Goal: Find specific page/section: Find specific page/section

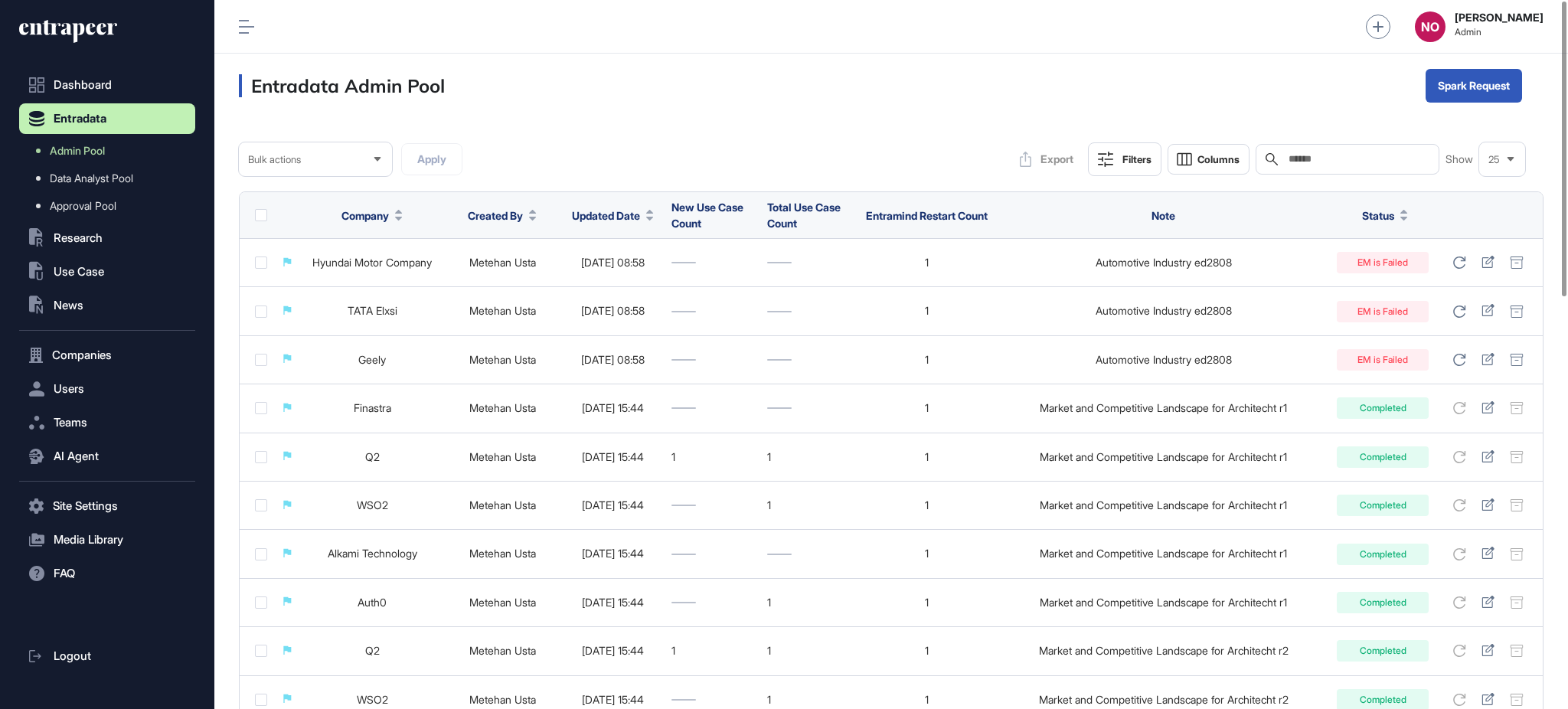
scroll to position [1, 1]
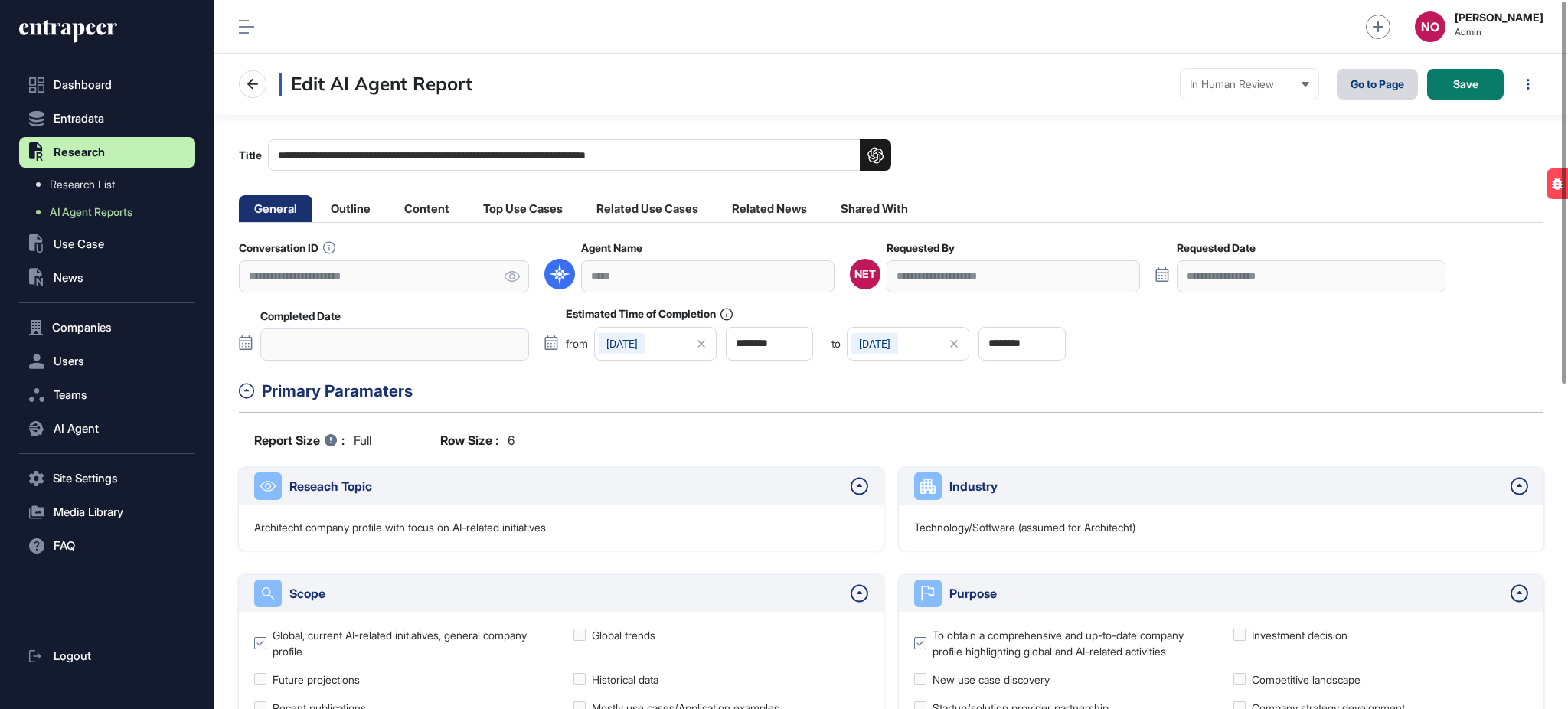
click at [1376, 86] on link "Go to Page" at bounding box center [1377, 84] width 81 height 31
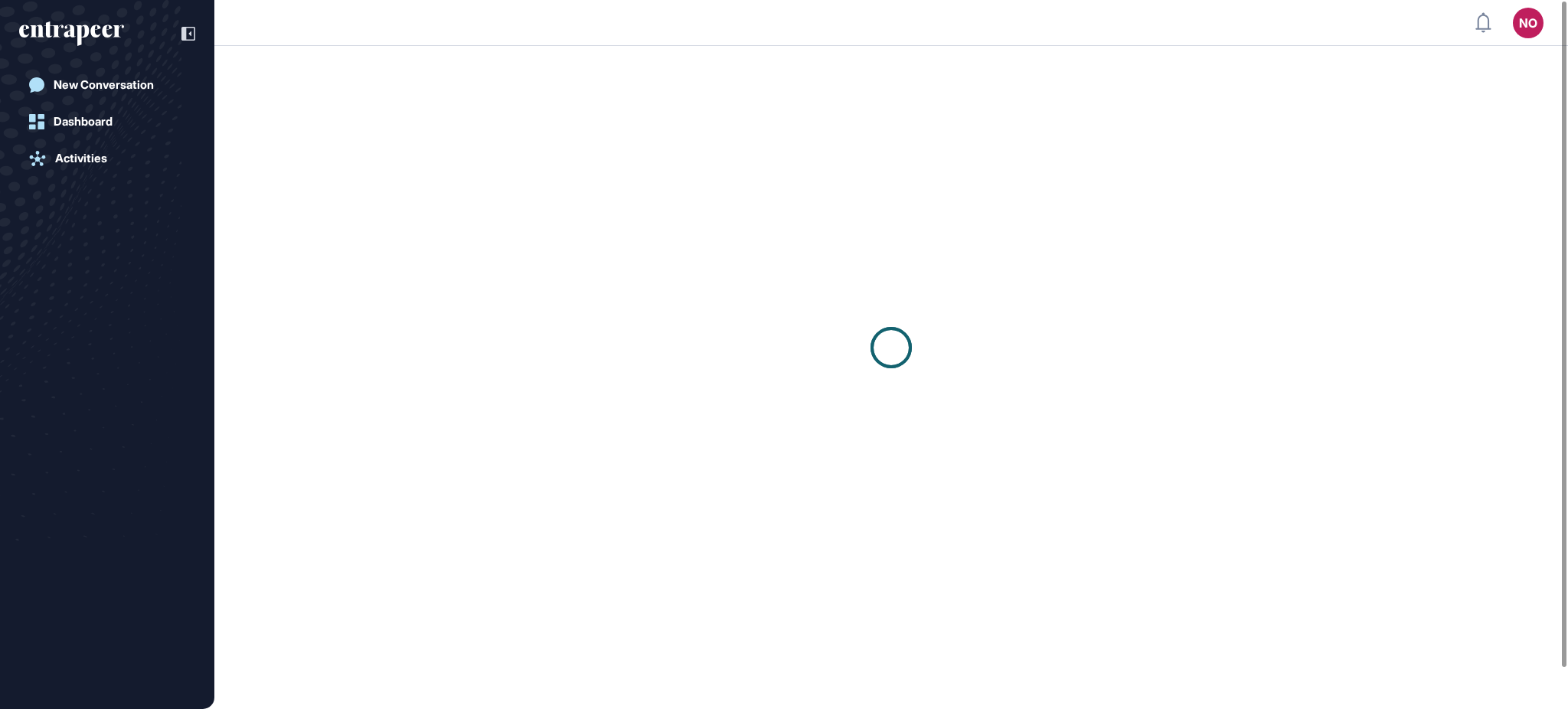
scroll to position [1, 1]
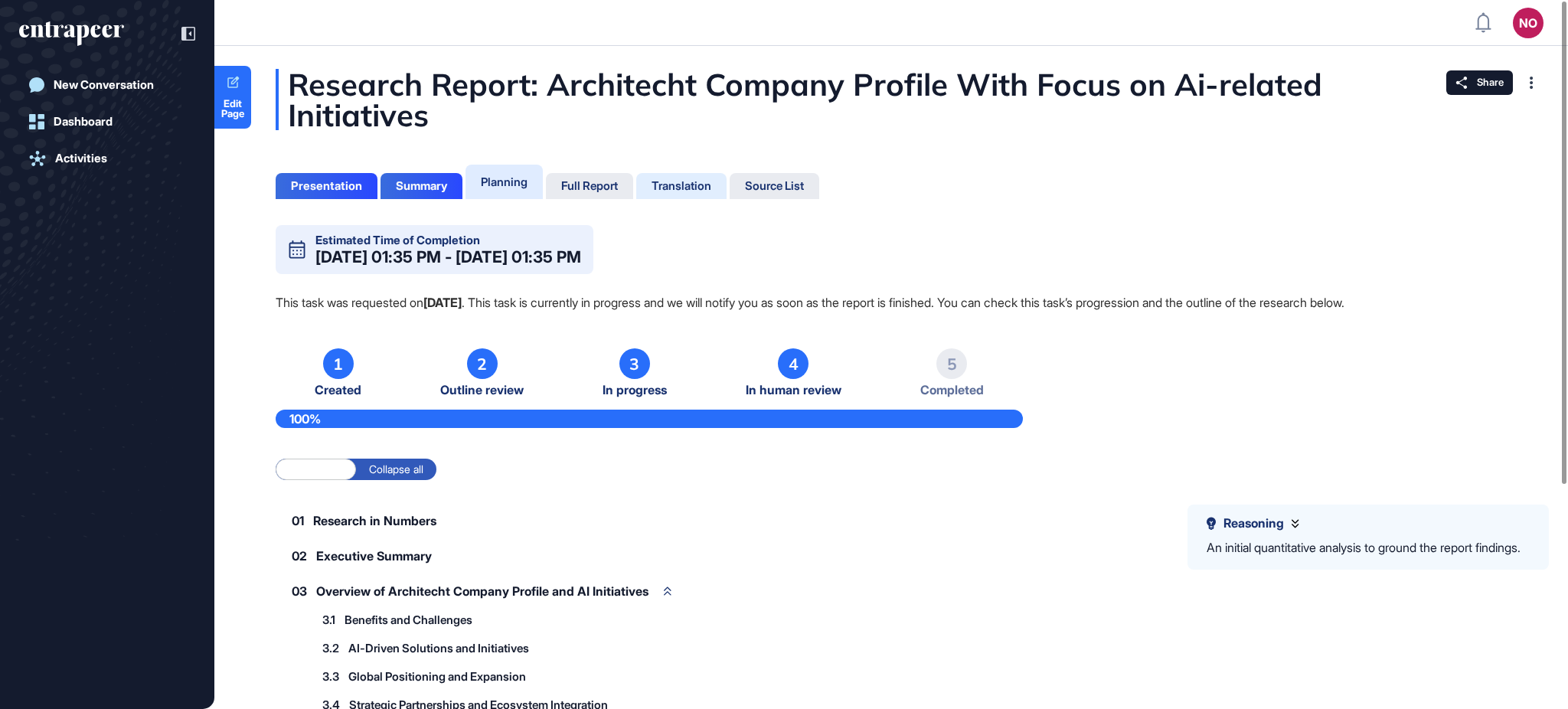
click at [701, 188] on div "Translation" at bounding box center [682, 186] width 60 height 14
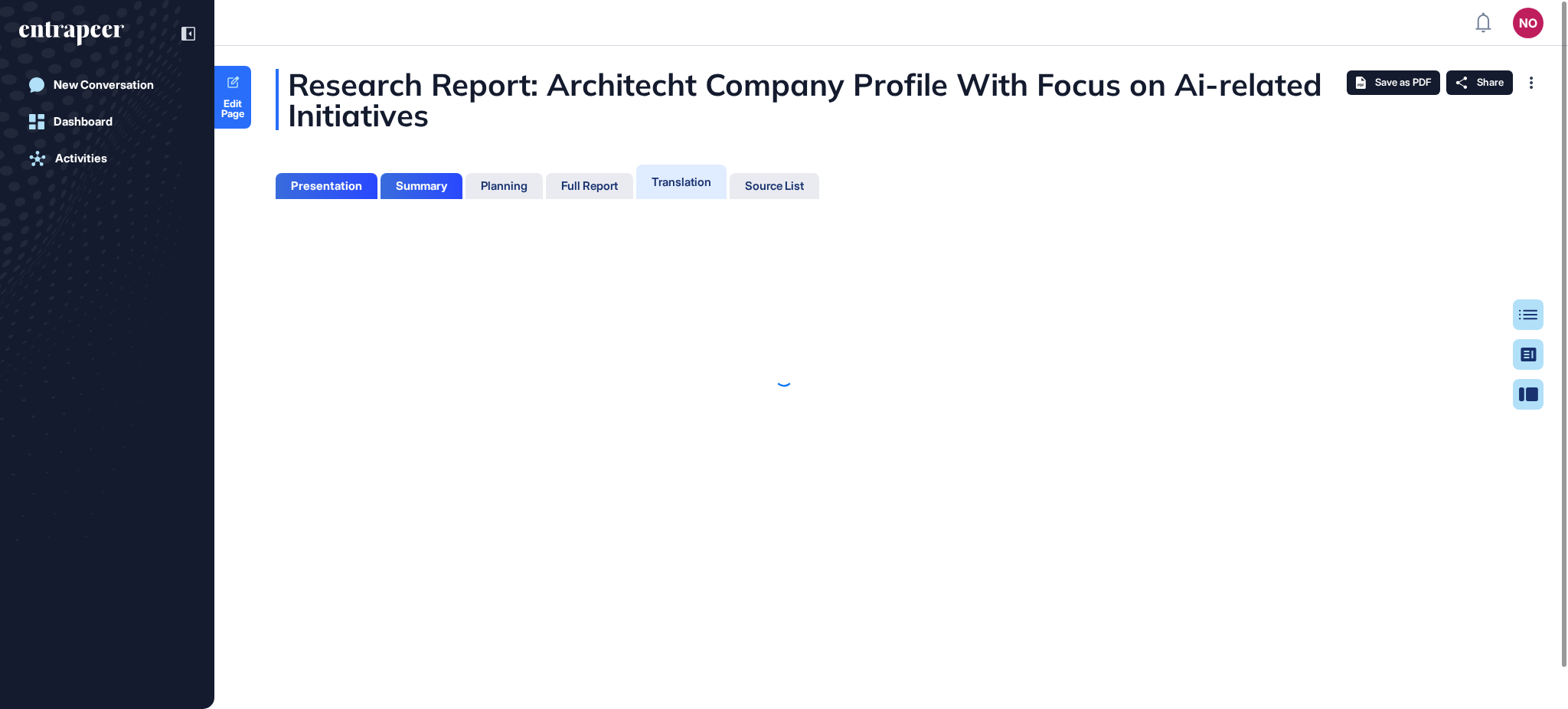
scroll to position [6, 1]
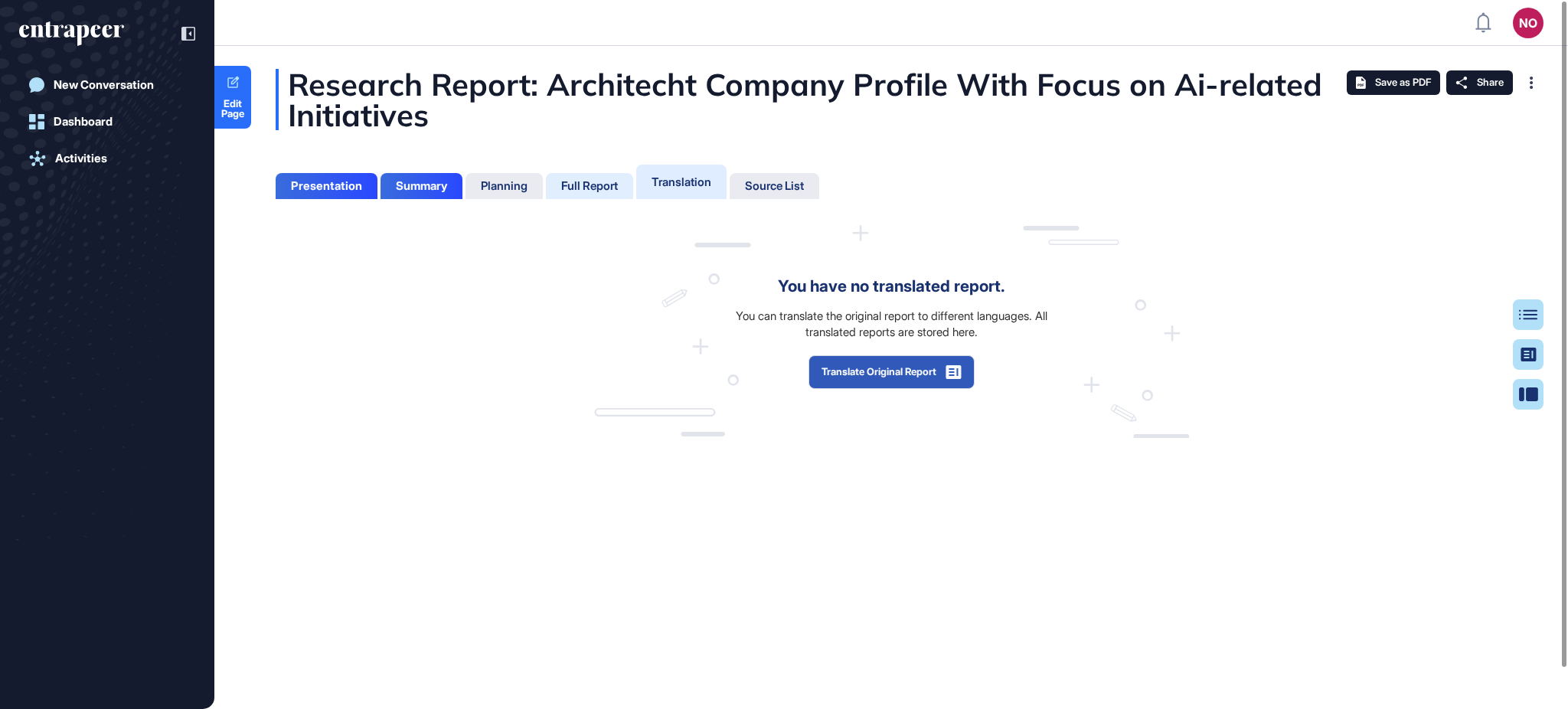
click at [608, 185] on div "Full Report" at bounding box center [590, 186] width 56 height 14
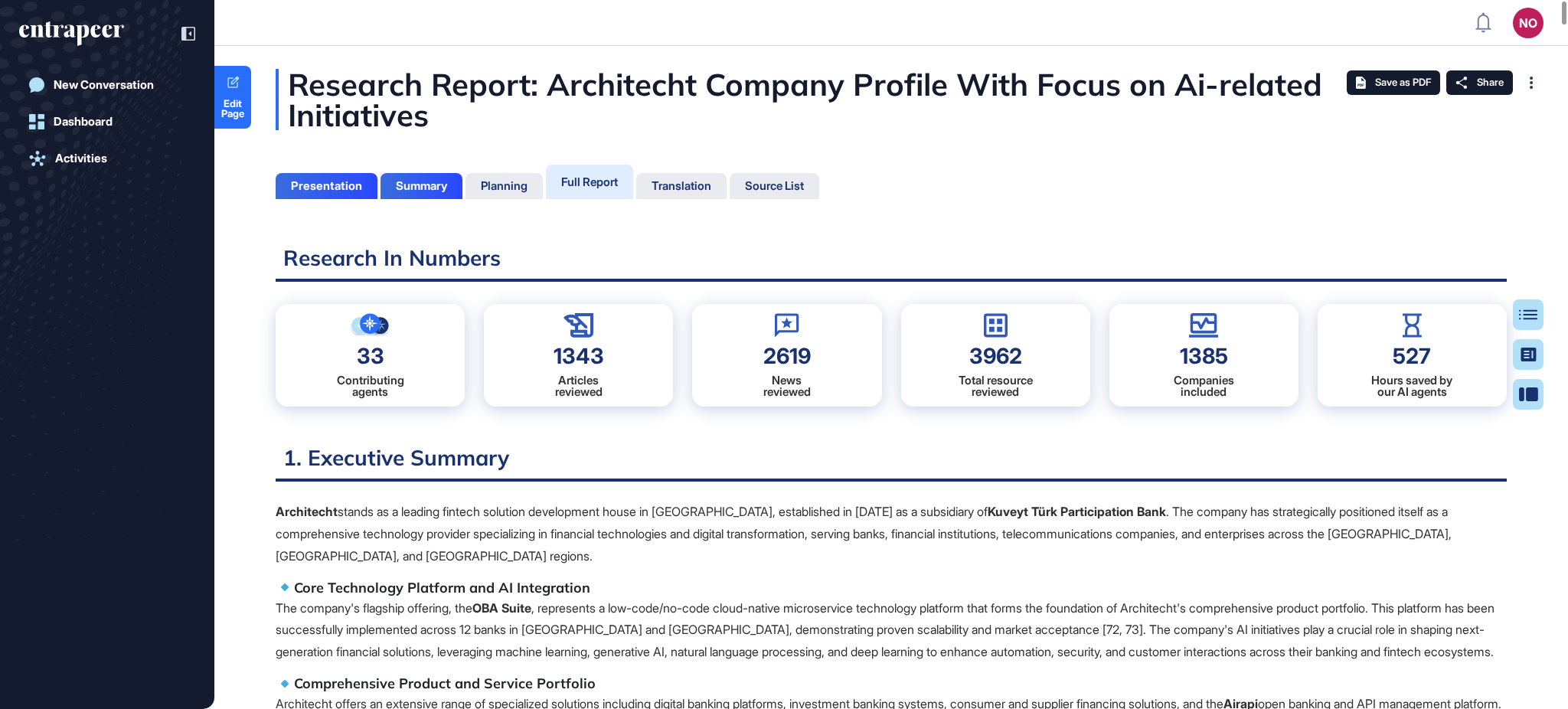
scroll to position [633, 3]
